Goal: Information Seeking & Learning: Learn about a topic

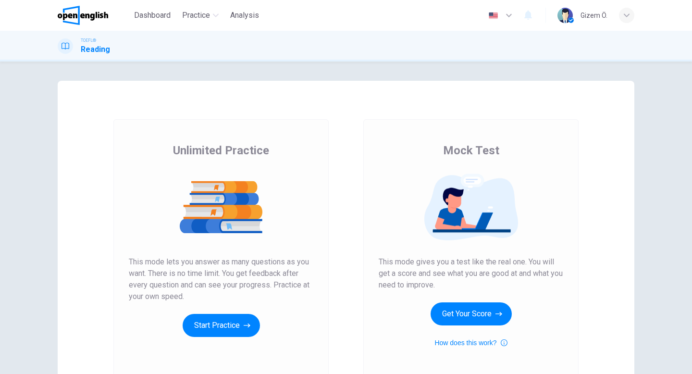
click at [246, 322] on icon "button" at bounding box center [247, 326] width 7 height 10
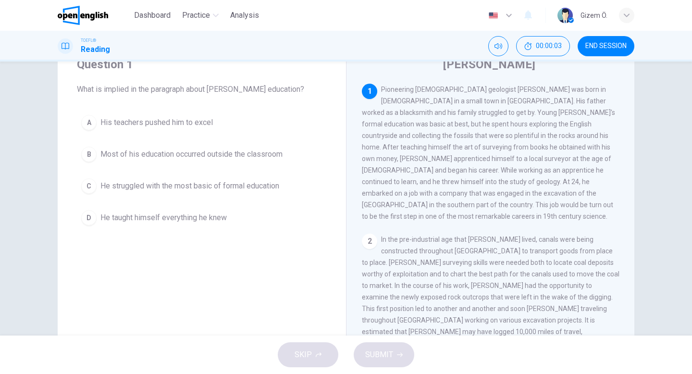
scroll to position [41, 0]
click at [279, 182] on span "He struggled with the most basic of formal education" at bounding box center [189, 185] width 179 height 12
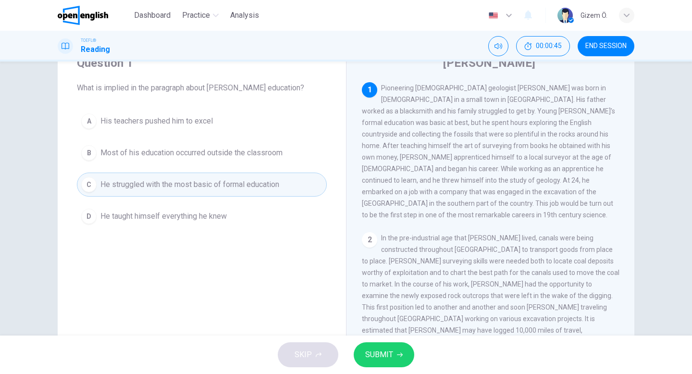
click at [394, 350] on button "SUBMIT" at bounding box center [384, 354] width 61 height 25
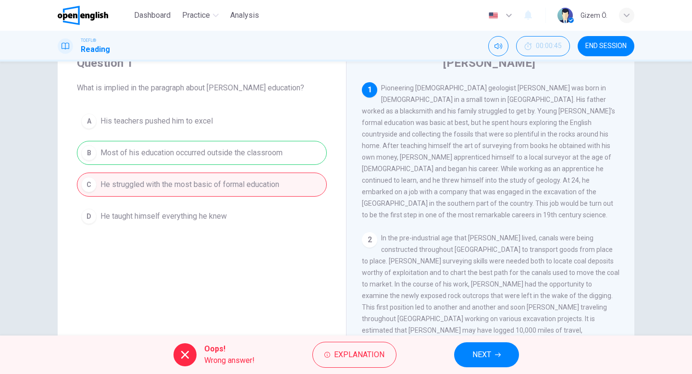
click at [394, 350] on button "Explanation" at bounding box center [354, 355] width 84 height 26
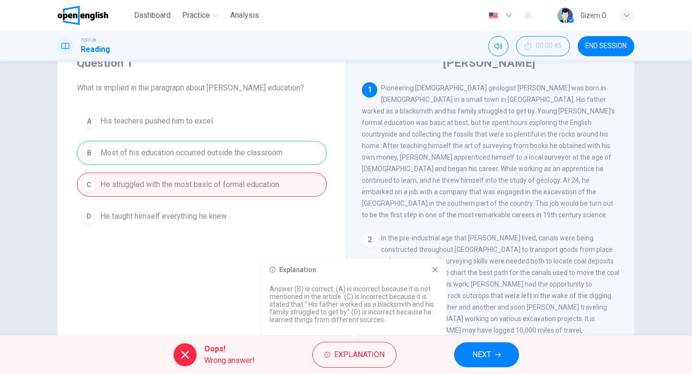
click at [435, 272] on icon at bounding box center [435, 270] width 8 height 8
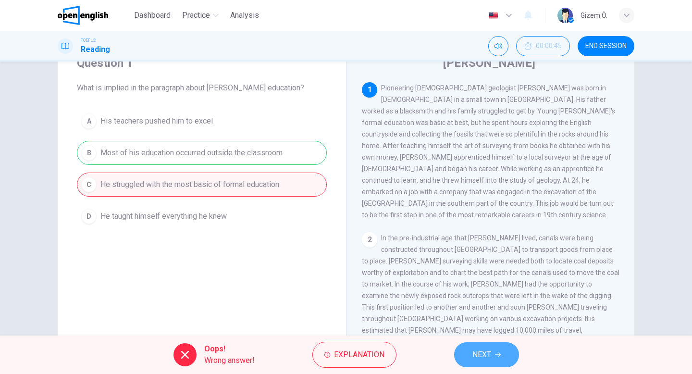
click at [490, 343] on button "NEXT" at bounding box center [486, 354] width 65 height 25
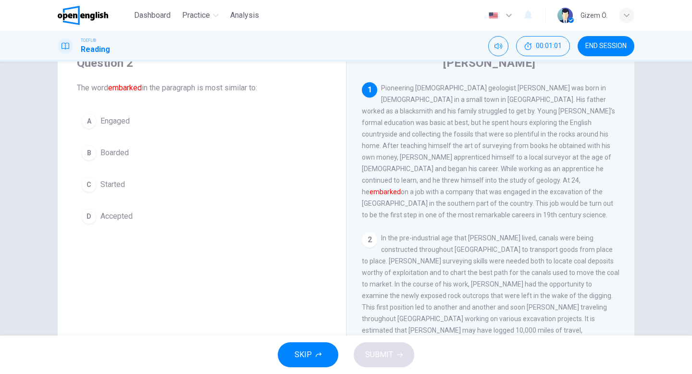
click at [136, 207] on button "D Accepted" at bounding box center [202, 216] width 250 height 24
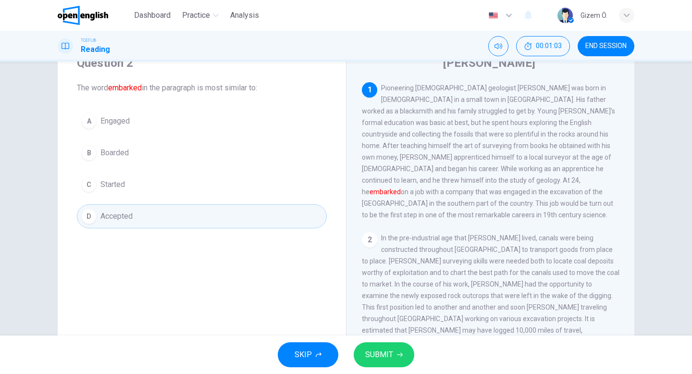
click at [379, 363] on button "SUBMIT" at bounding box center [384, 354] width 61 height 25
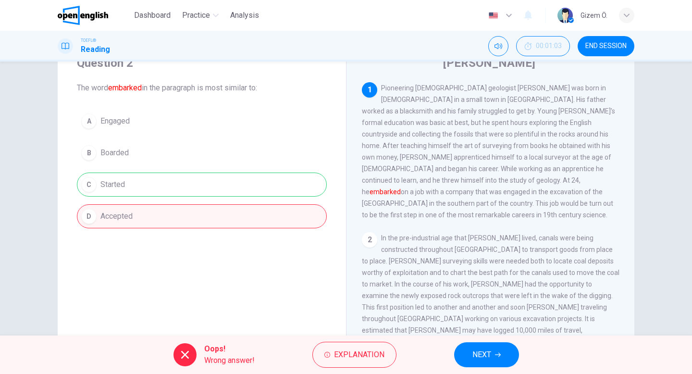
click at [379, 363] on button "Explanation" at bounding box center [354, 355] width 84 height 26
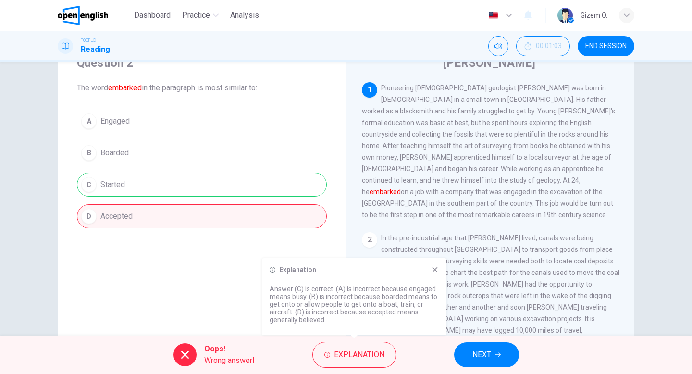
click at [434, 268] on icon at bounding box center [435, 270] width 8 height 8
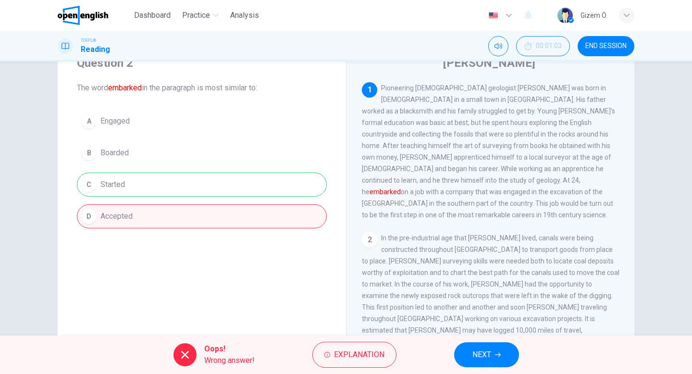
click at [479, 339] on div "Oops! Wrong answer! Explanation NEXT" at bounding box center [346, 354] width 692 height 38
click at [486, 362] on button "NEXT" at bounding box center [486, 354] width 65 height 25
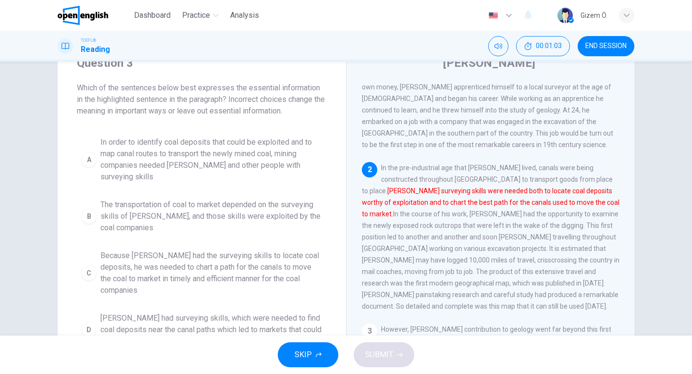
scroll to position [97, 0]
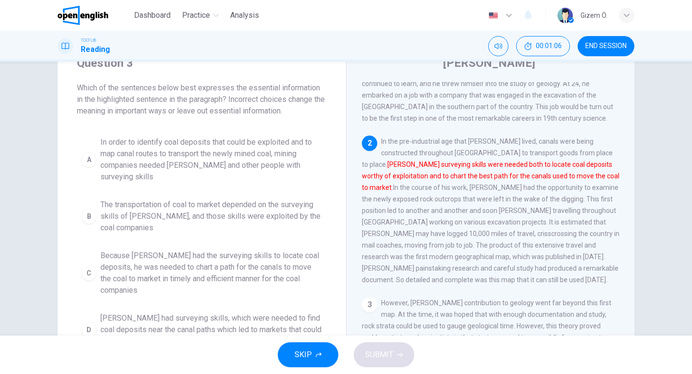
click at [611, 43] on span "END SESSION" at bounding box center [605, 46] width 41 height 8
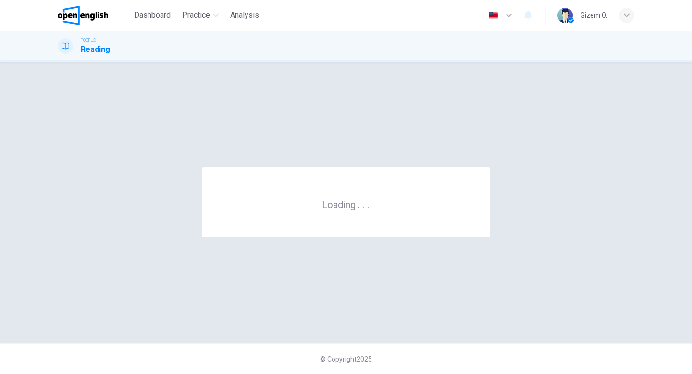
scroll to position [0, 0]
